Goal: Information Seeking & Learning: Find specific fact

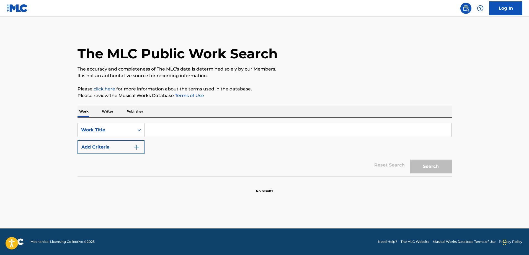
click at [163, 130] on input "Search Form" at bounding box center [298, 130] width 307 height 13
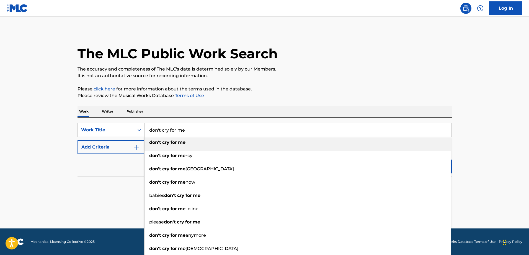
type input "don't cry for me"
click at [172, 143] on strong "for" at bounding box center [174, 142] width 6 height 5
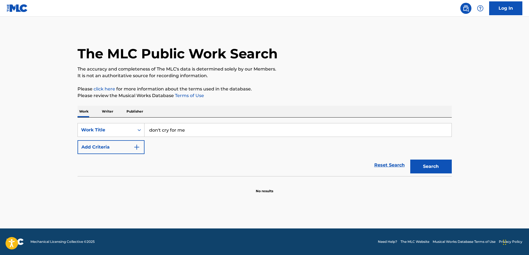
click at [136, 145] on img "Search Form" at bounding box center [136, 147] width 7 height 7
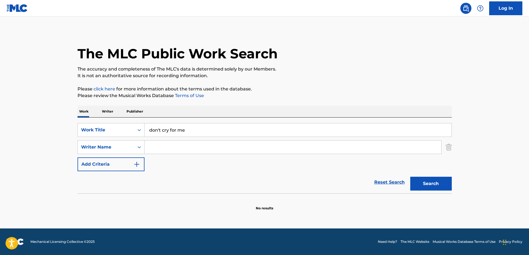
click at [196, 149] on input "Search Form" at bounding box center [293, 147] width 297 height 13
type input "Maxwell"
click at [421, 187] on button "Search" at bounding box center [431, 184] width 42 height 14
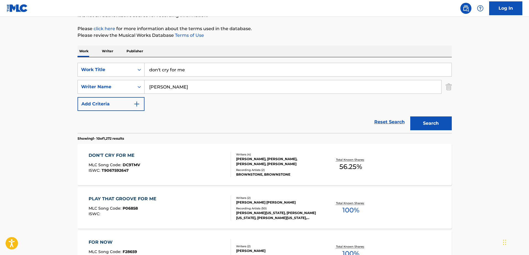
scroll to position [110, 0]
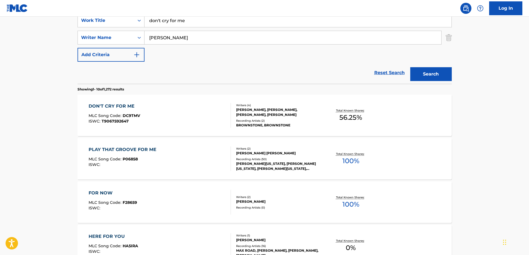
click at [106, 105] on div "DON'T CRY FOR ME" at bounding box center [115, 106] width 52 height 7
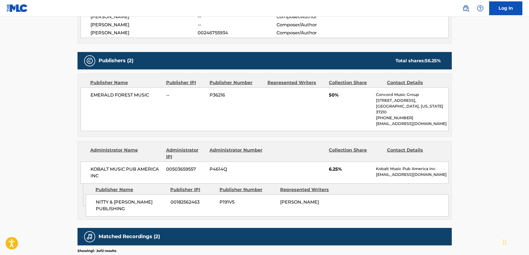
scroll to position [264, 0]
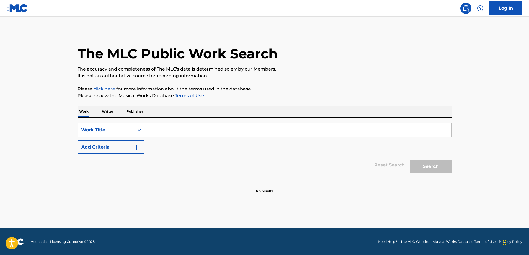
click at [209, 131] on input "Search Form" at bounding box center [298, 130] width 307 height 13
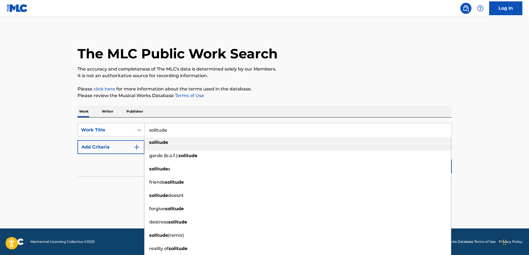
type input "solitude"
drag, startPoint x: 242, startPoint y: 144, endPoint x: 236, endPoint y: 145, distance: 6.4
click at [242, 144] on div "solitude" at bounding box center [298, 143] width 307 height 10
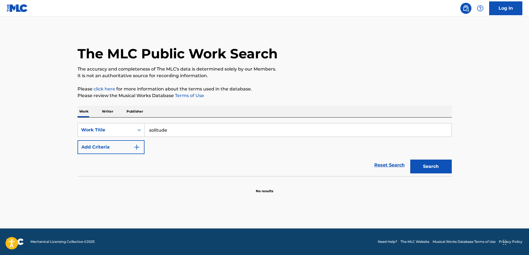
click at [132, 146] on button "Add Criteria" at bounding box center [111, 147] width 67 height 14
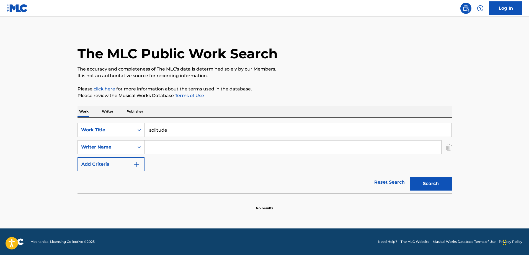
click at [175, 149] on input "Search Form" at bounding box center [293, 147] width 297 height 13
type input "[PERSON_NAME]"
click at [443, 182] on button "Search" at bounding box center [431, 184] width 42 height 14
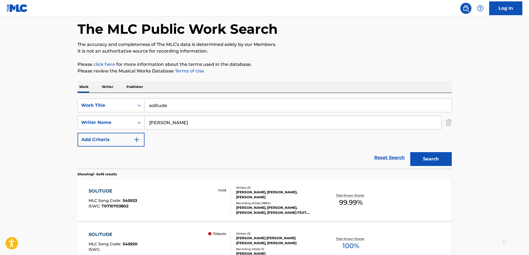
scroll to position [69, 0]
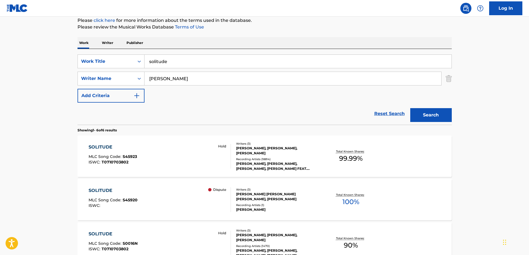
click at [262, 154] on div "[PERSON_NAME], [PERSON_NAME], [PERSON_NAME]" at bounding box center [278, 151] width 84 height 10
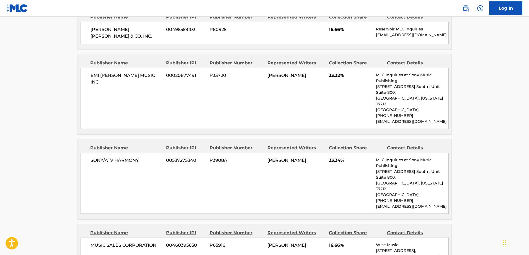
scroll to position [377, 0]
